Goal: Navigation & Orientation: Find specific page/section

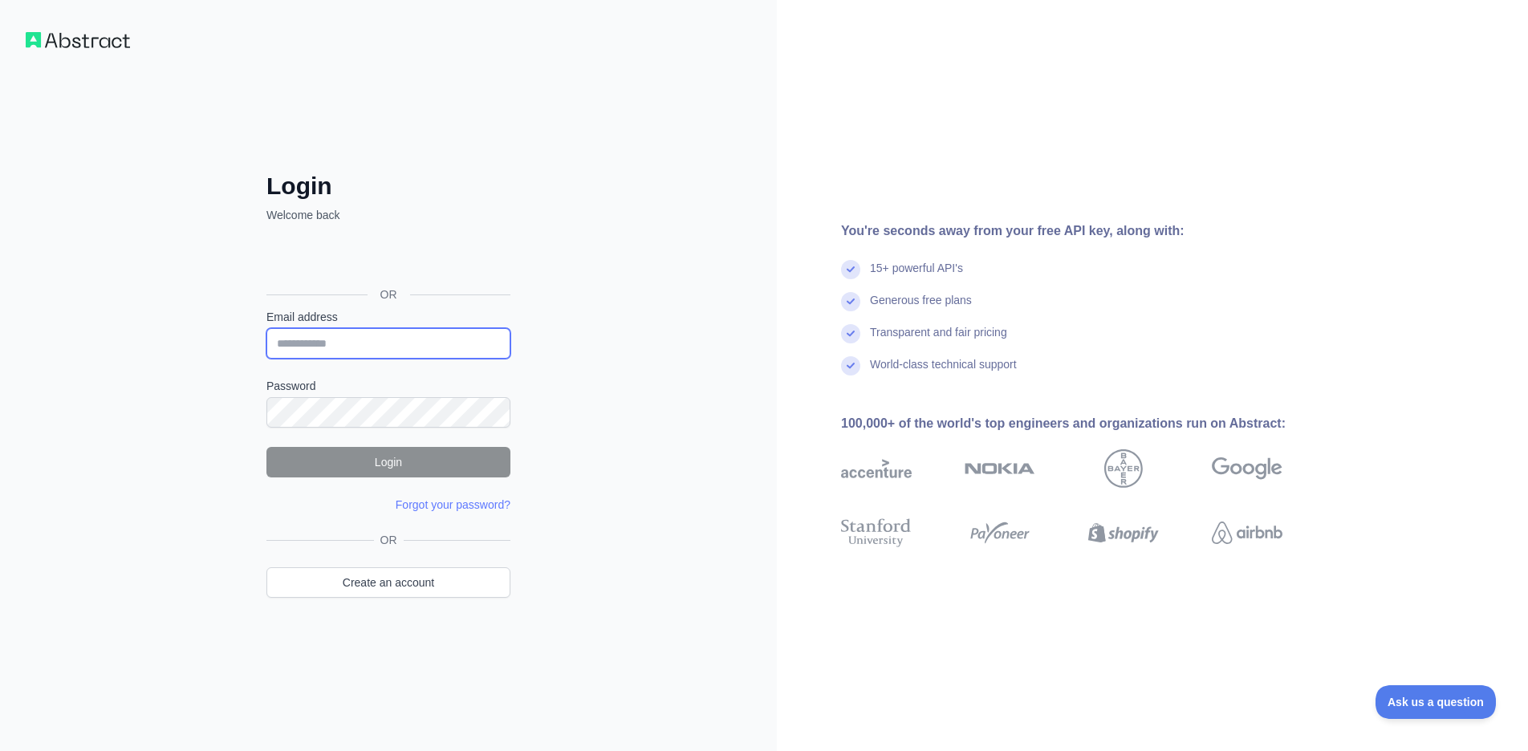
type input "**********"
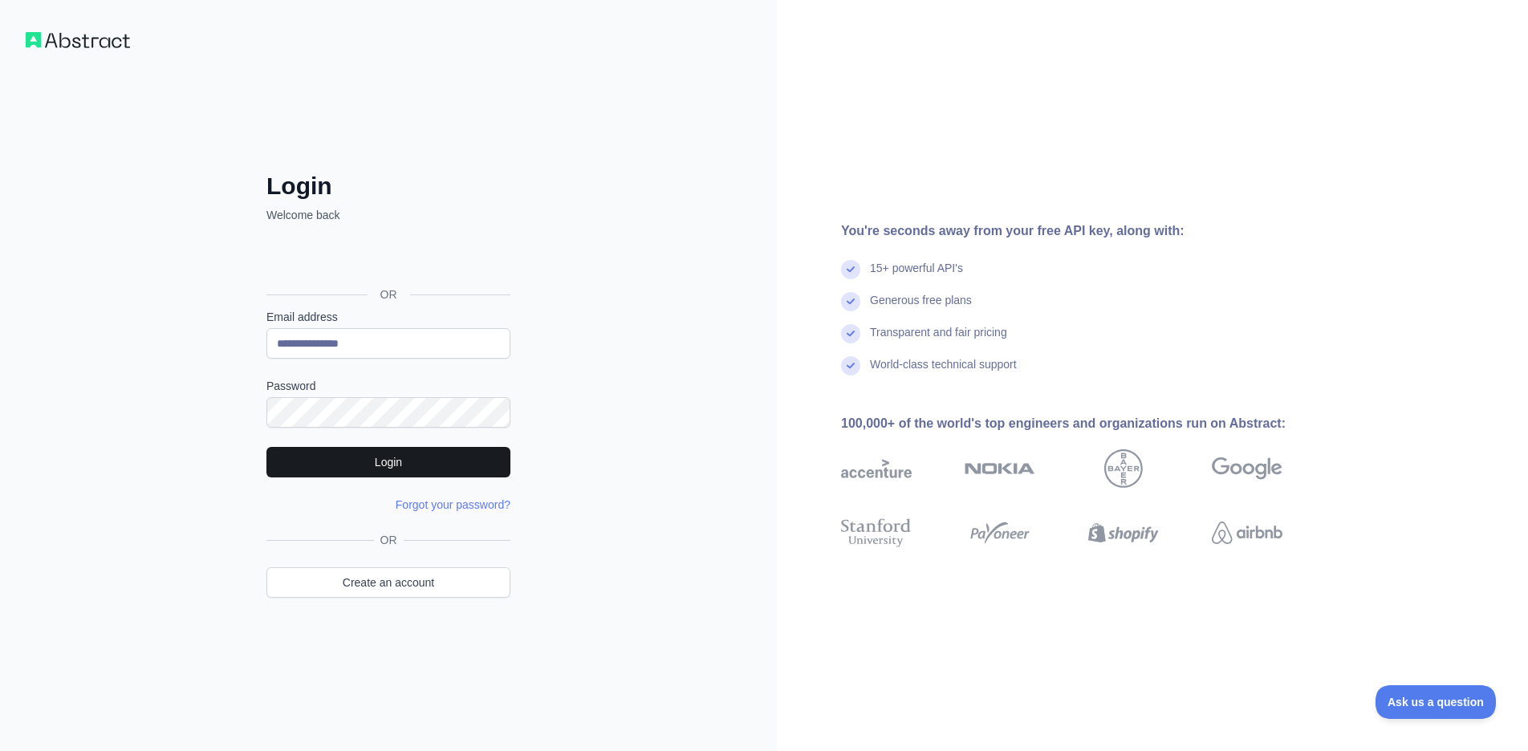
click at [384, 464] on button "Login" at bounding box center [388, 462] width 244 height 30
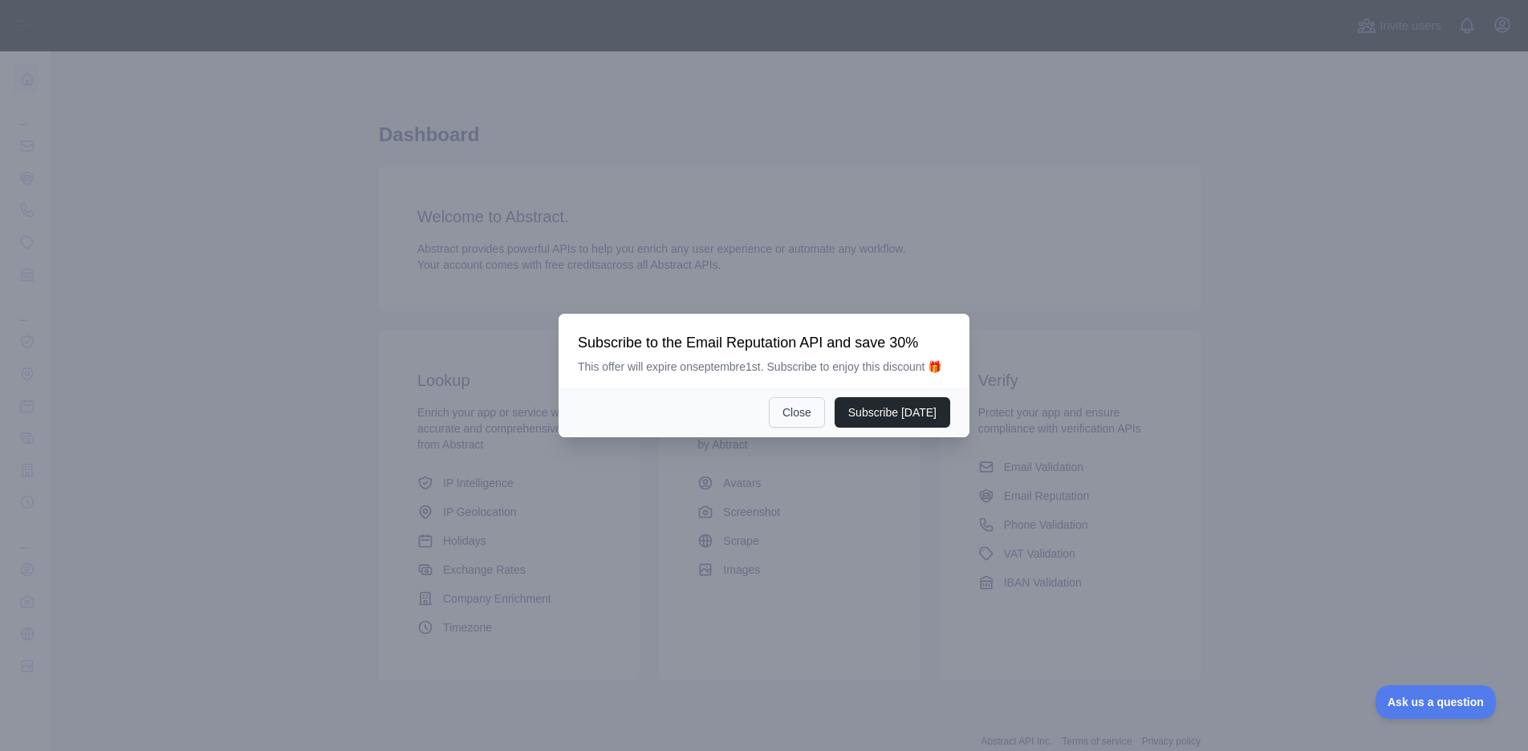
click at [798, 416] on button "Close" at bounding box center [797, 412] width 56 height 30
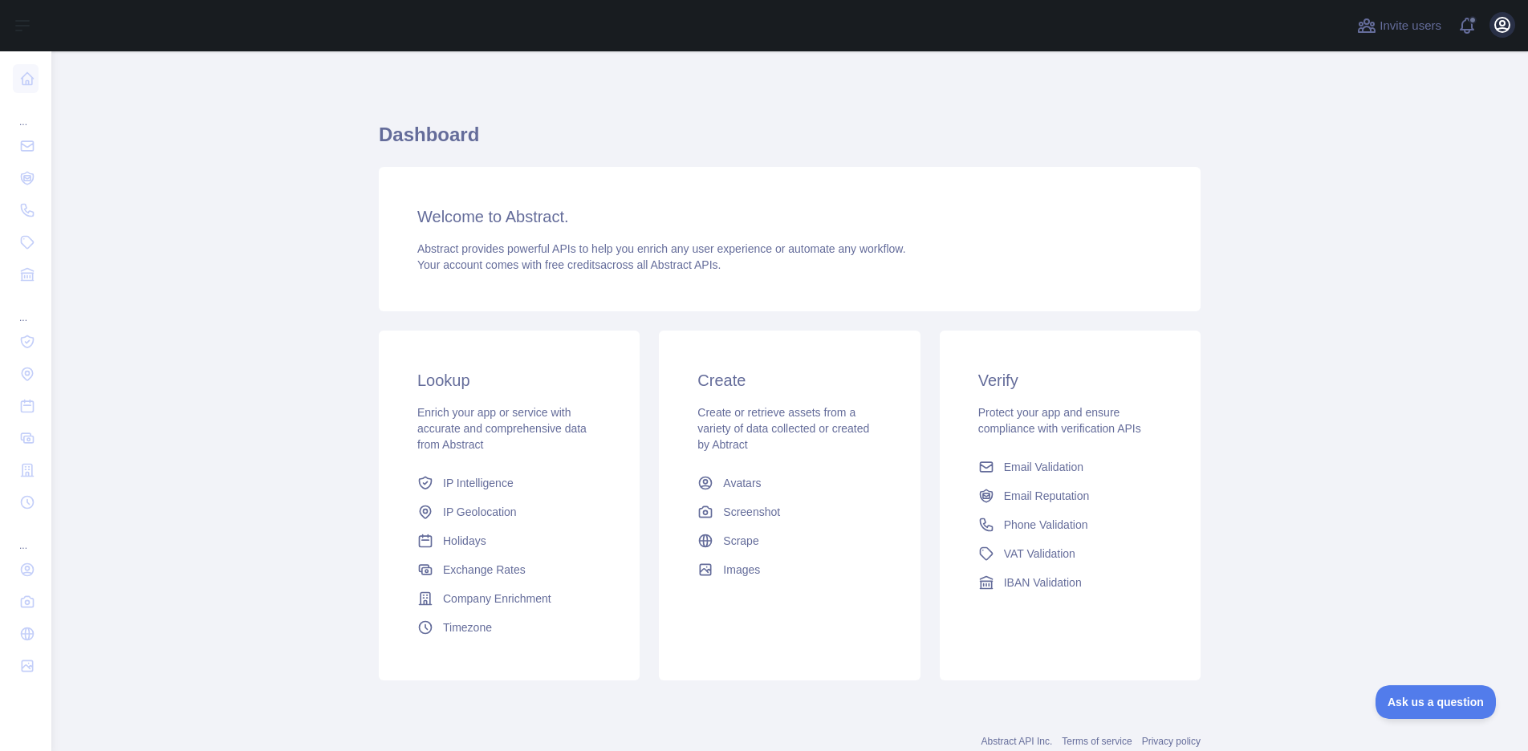
click at [1504, 29] on icon "button" at bounding box center [1502, 25] width 14 height 14
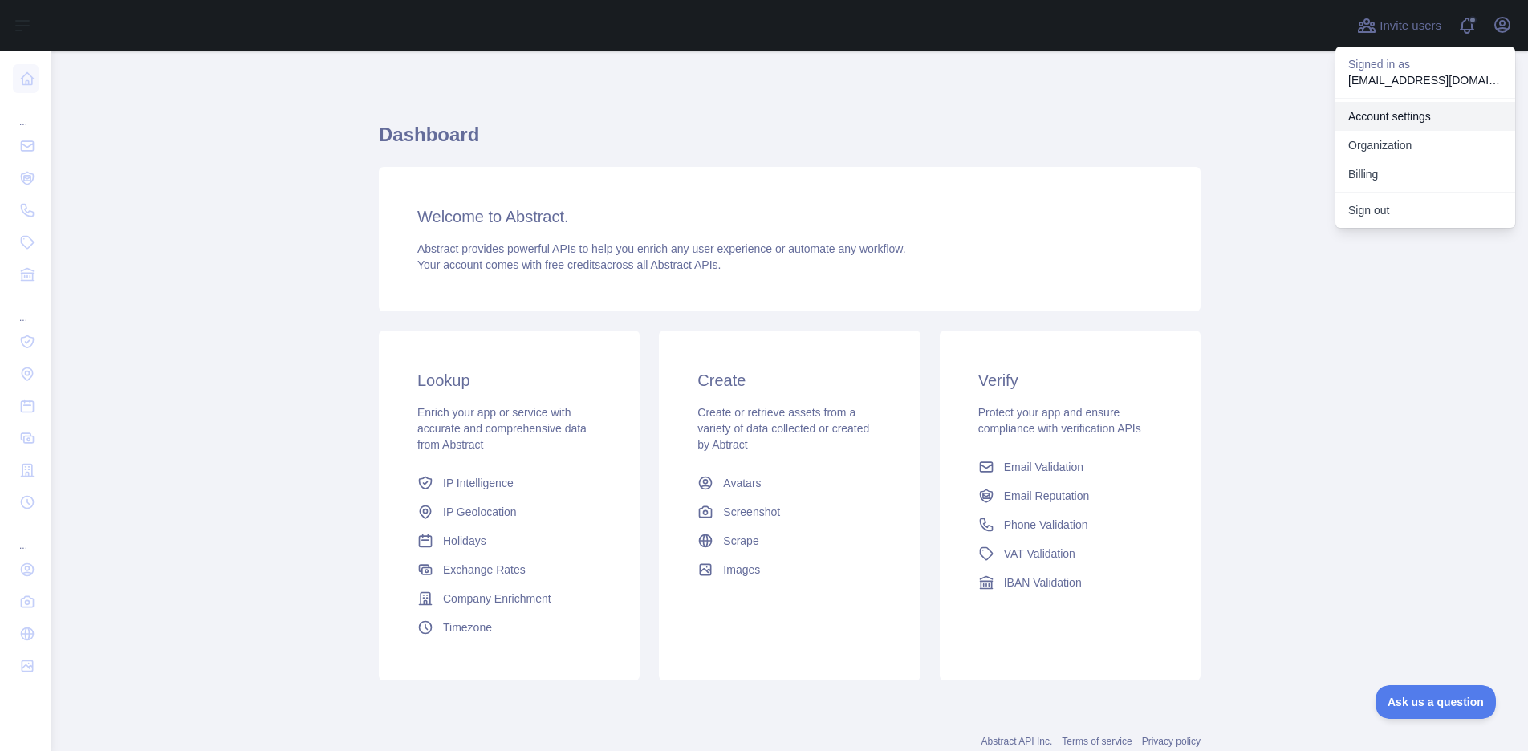
click at [1404, 117] on link "Account settings" at bounding box center [1425, 116] width 180 height 29
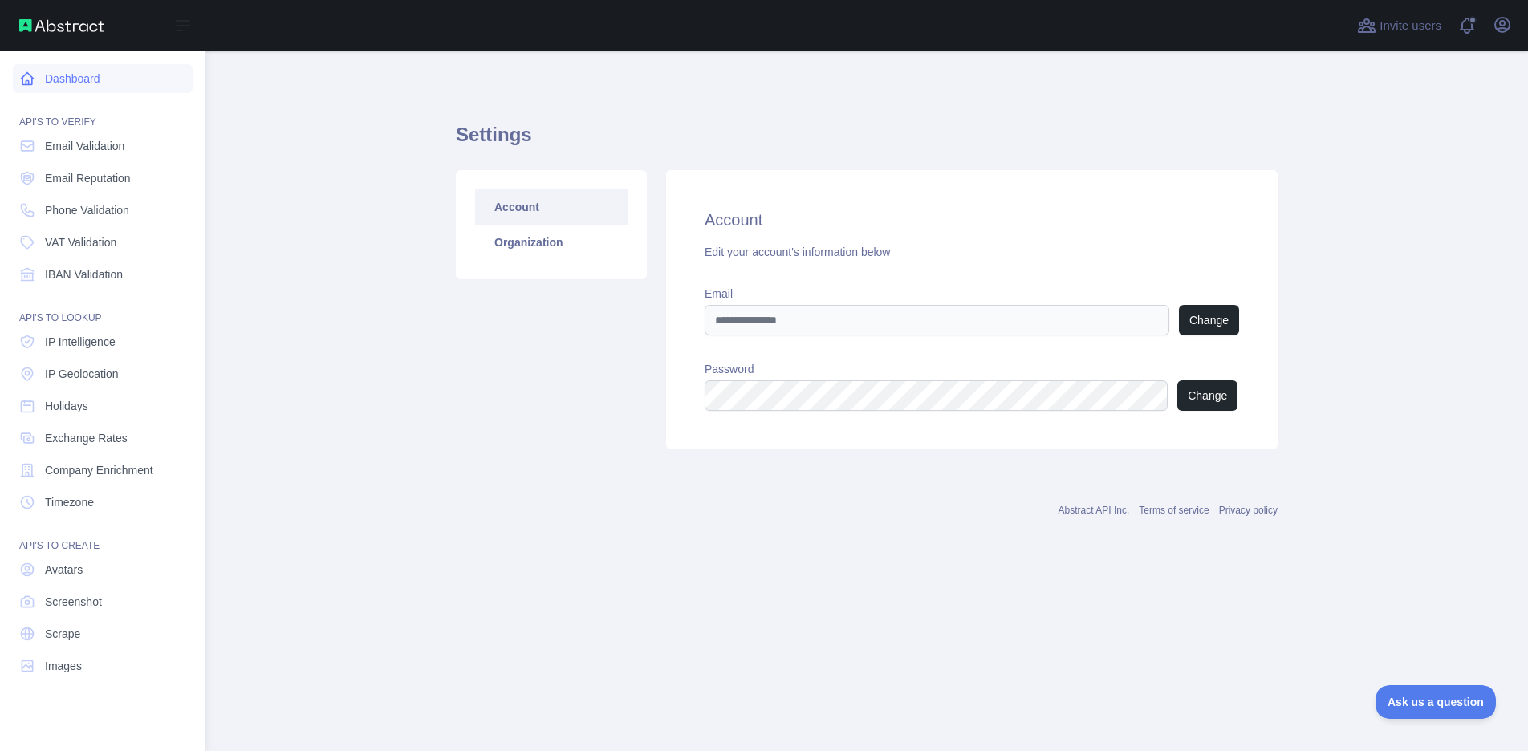
click at [35, 79] on link "Dashboard" at bounding box center [103, 78] width 180 height 29
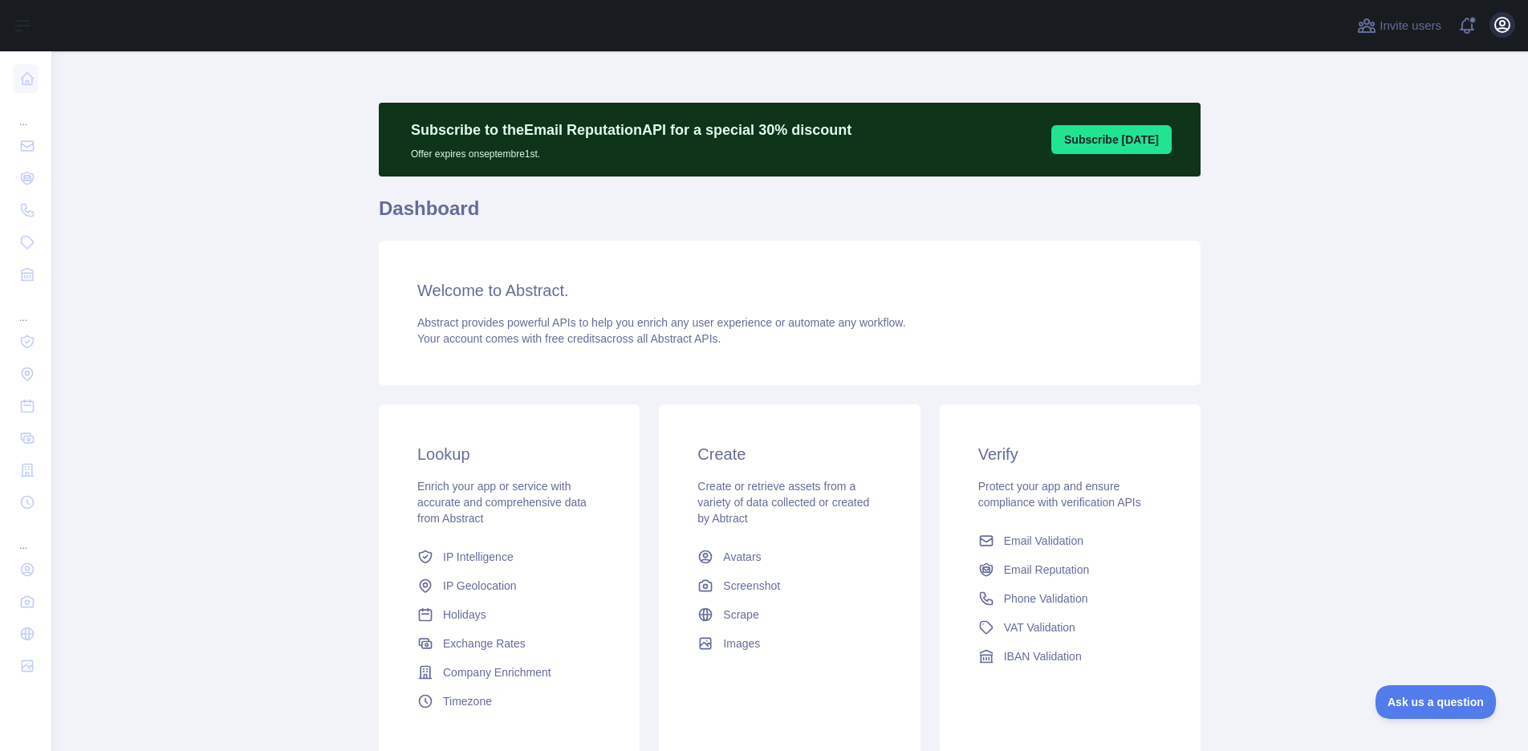
click at [1504, 32] on icon "button" at bounding box center [1502, 25] width 14 height 14
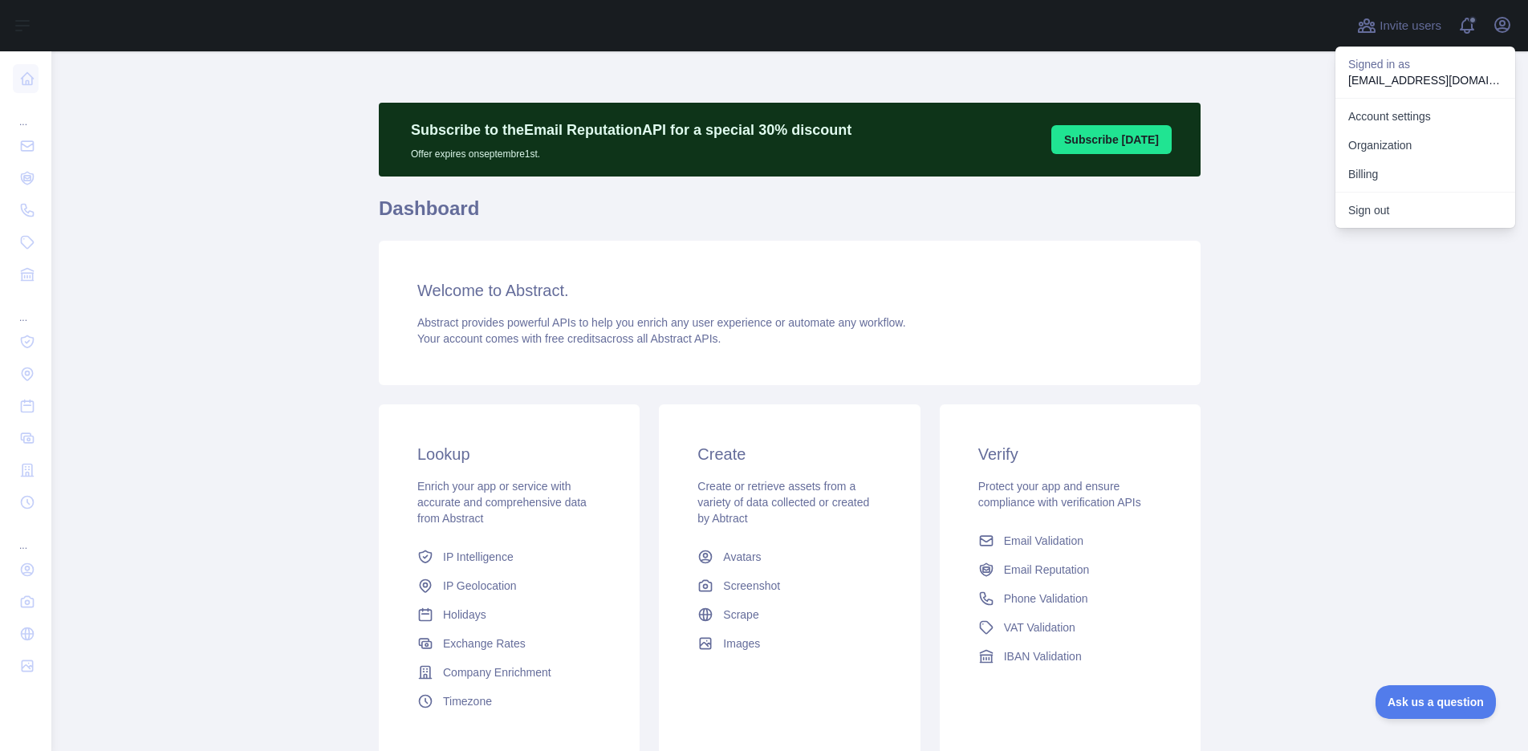
click at [1276, 270] on main "Subscribe to the Email Reputation API for a special 30 % discount Offer expires…" at bounding box center [789, 401] width 1476 height 700
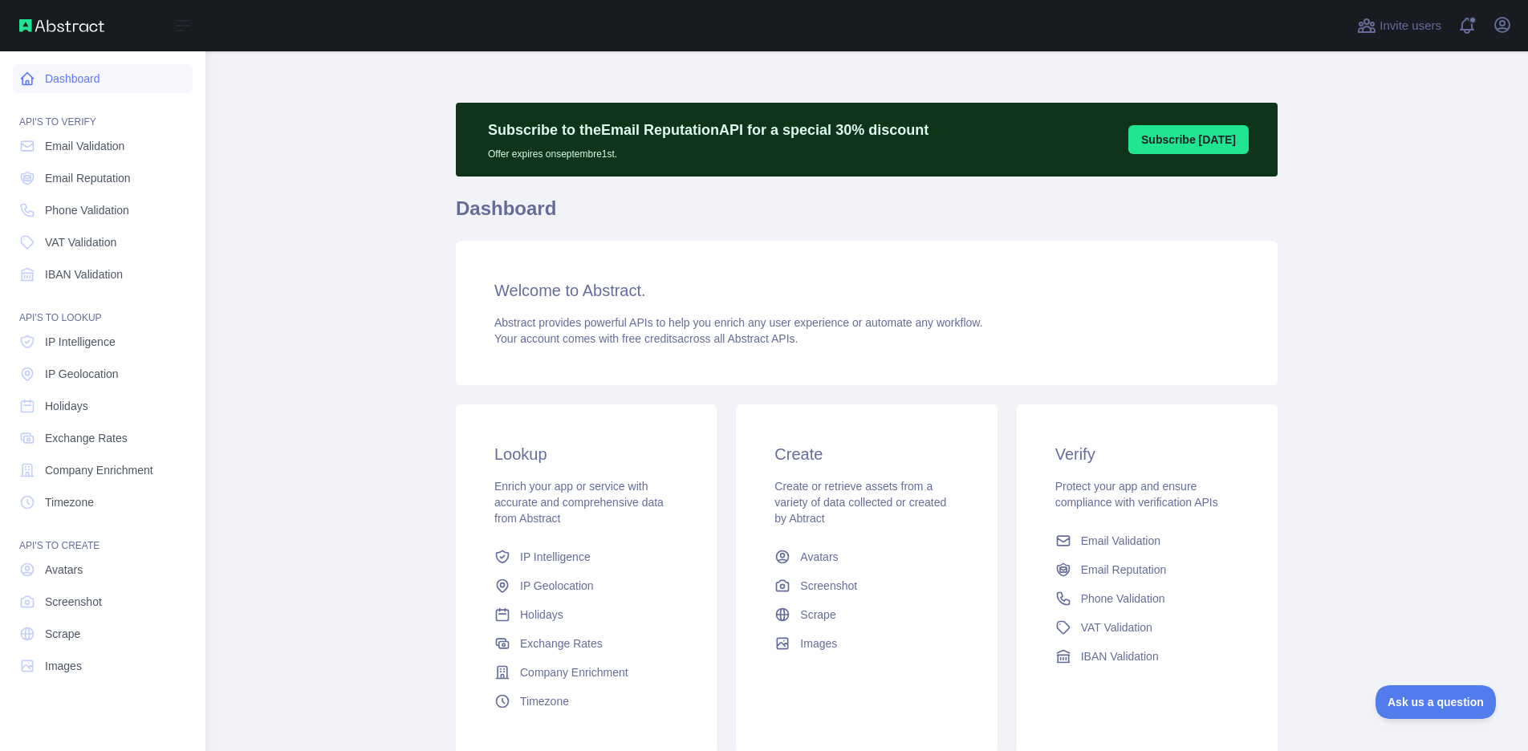
click at [21, 83] on icon at bounding box center [27, 79] width 16 height 16
